Goal: Information Seeking & Learning: Learn about a topic

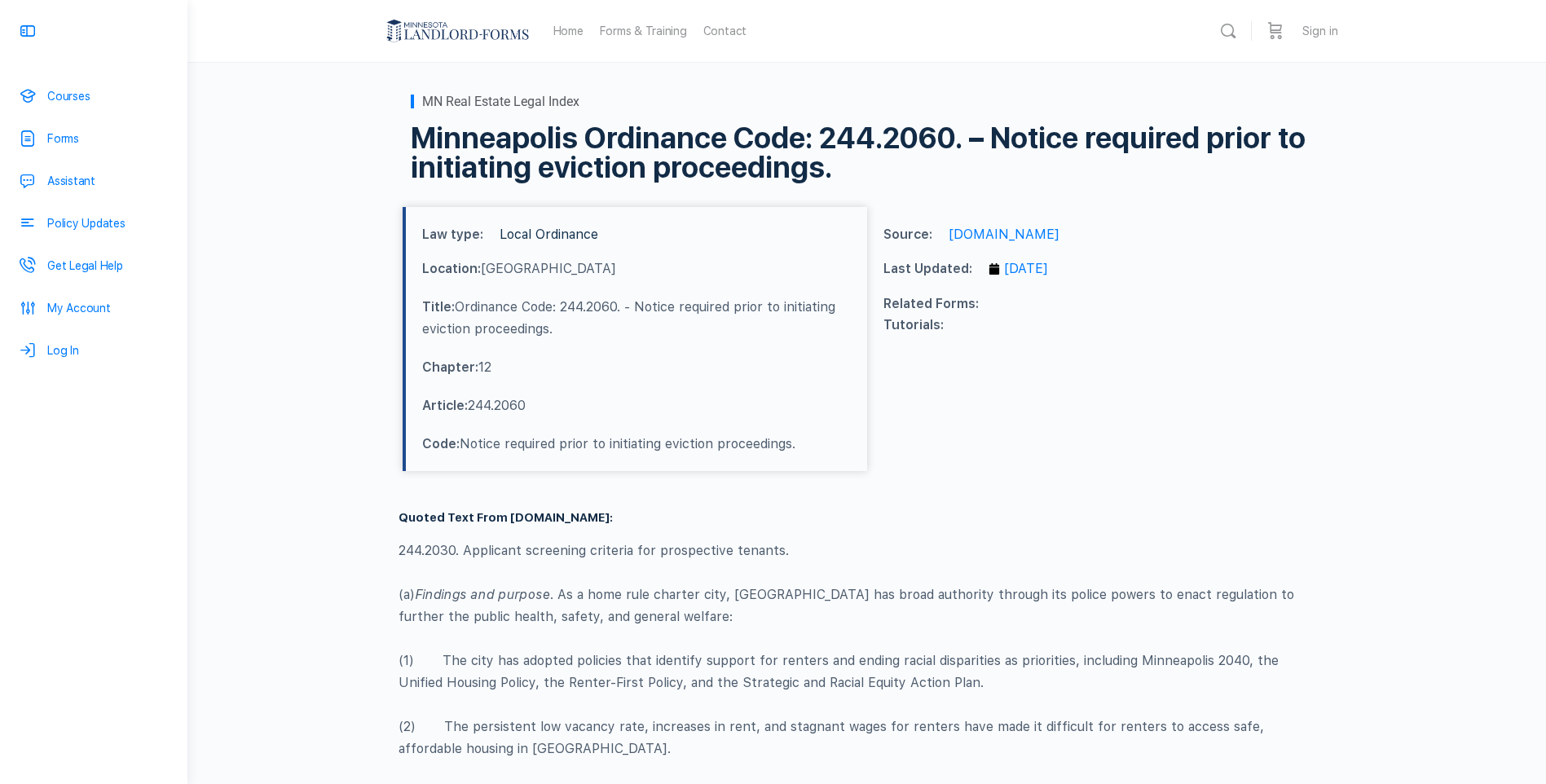
click at [536, 236] on link "Local Ordinance" at bounding box center [548, 234] width 99 height 15
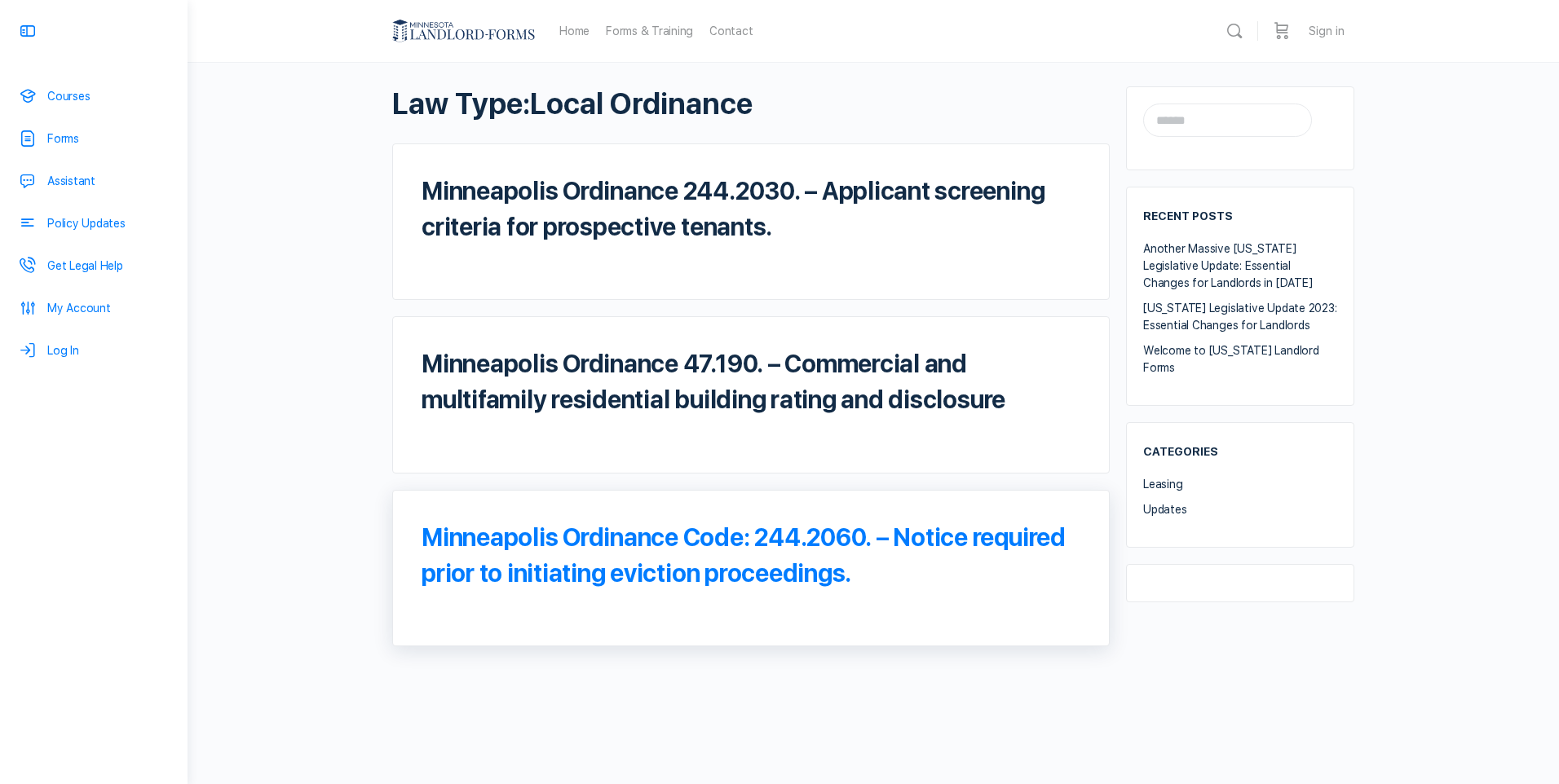
click at [689, 543] on link "Minneapolis Ordinance Code: 244.2060. – Notice required prior to initiating evi…" at bounding box center [744, 555] width 644 height 65
